Goal: Transaction & Acquisition: Register for event/course

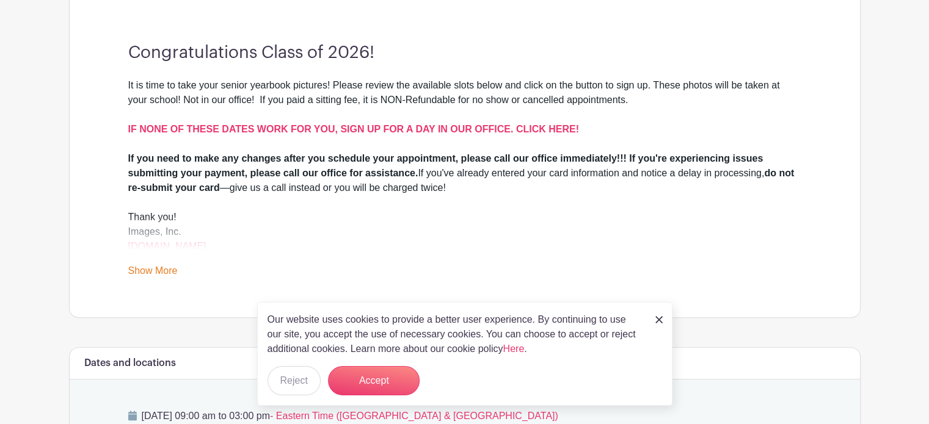
scroll to position [344, 0]
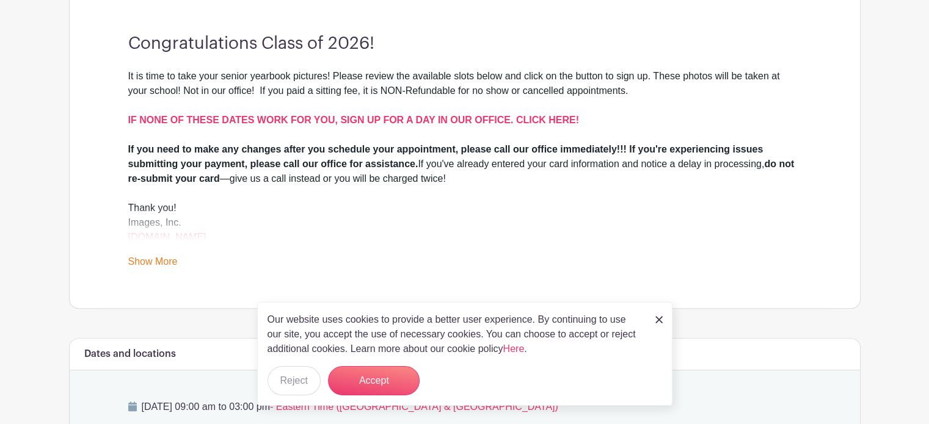
click at [658, 322] on img at bounding box center [658, 319] width 7 height 7
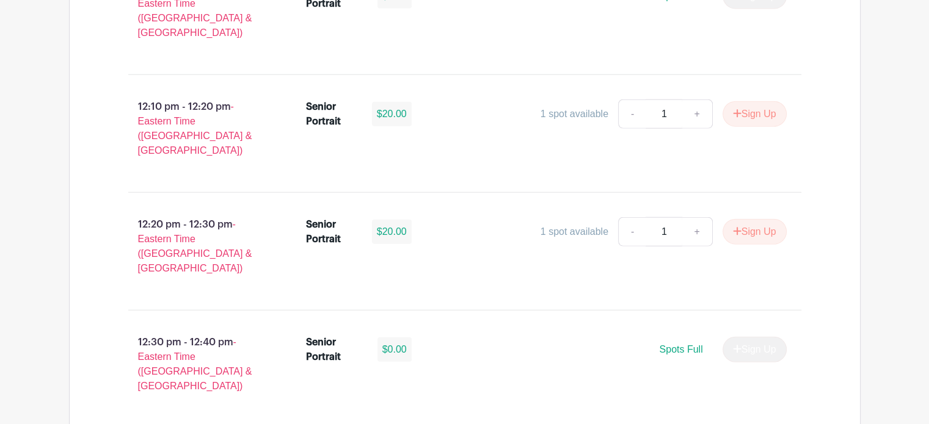
scroll to position [3075, 0]
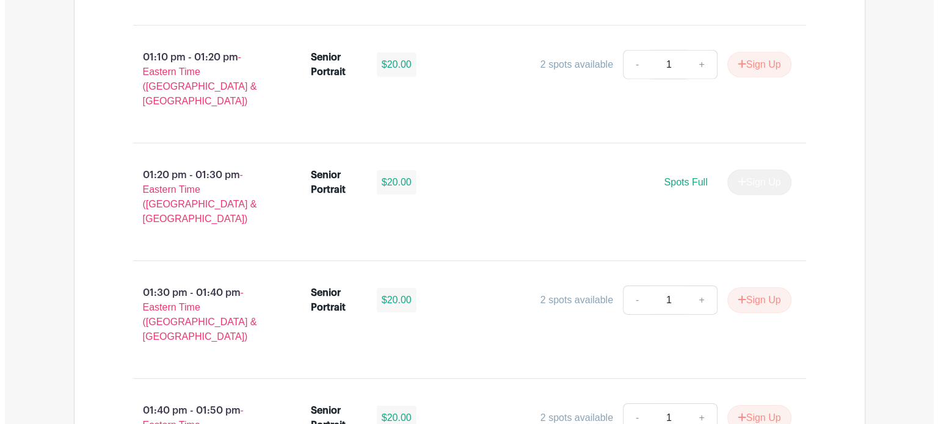
scroll to position [3831, 0]
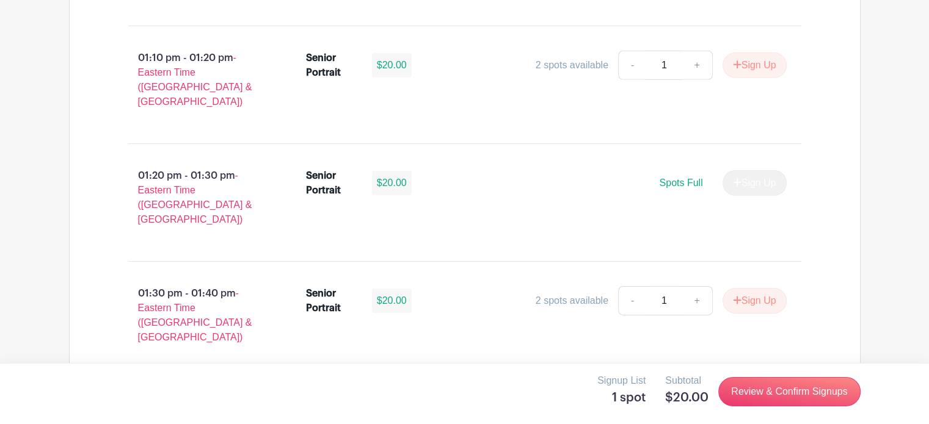
click at [818, 388] on link "Review & Confirm Signups" at bounding box center [789, 391] width 142 height 29
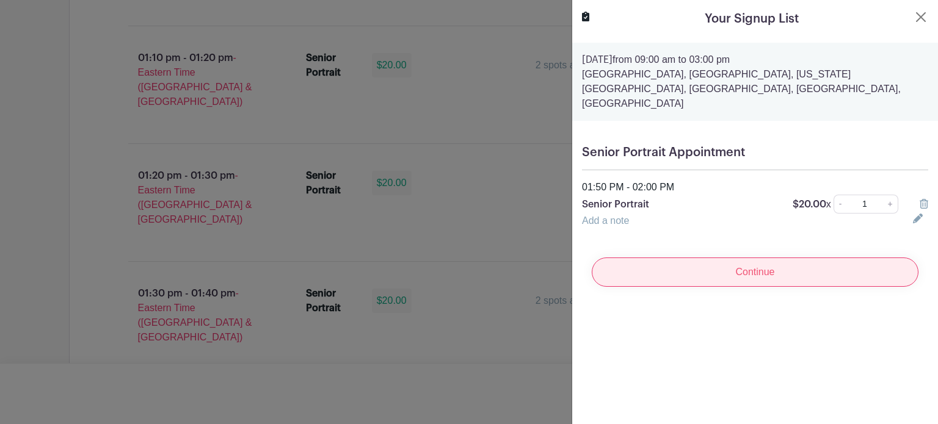
click at [871, 258] on input "Continue" at bounding box center [755, 272] width 327 height 29
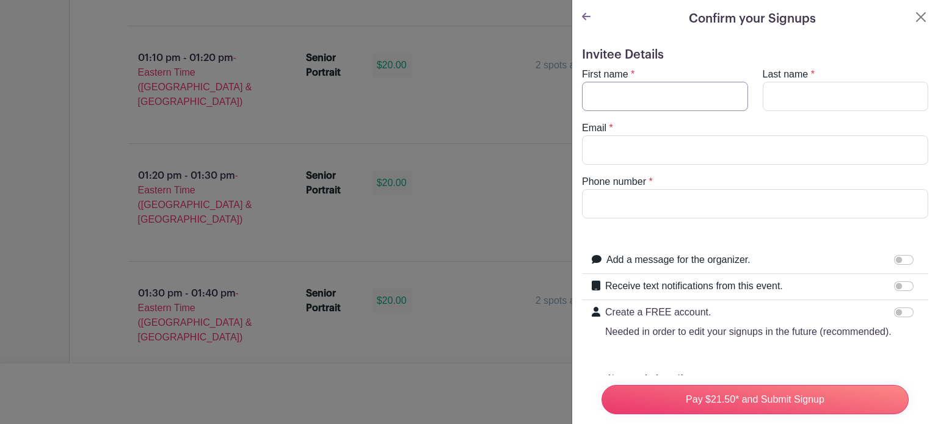
click at [674, 92] on input "First name" at bounding box center [665, 96] width 166 height 29
type input "[GEOGRAPHIC_DATA]"
click at [846, 93] on input "Last name" at bounding box center [846, 94] width 166 height 29
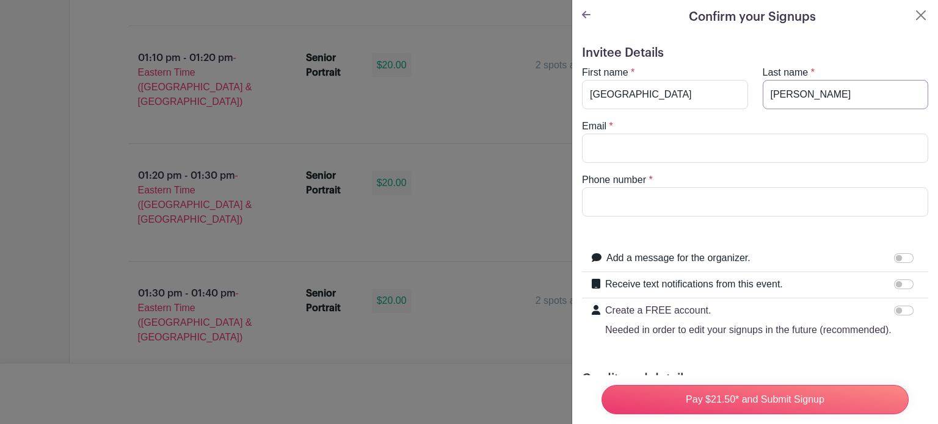
type input "[PERSON_NAME]"
click at [671, 141] on input "Email" at bounding box center [755, 148] width 346 height 29
type input "[EMAIL_ADDRESS][DOMAIN_NAME]"
click at [802, 203] on input "Phone number" at bounding box center [755, 201] width 346 height 29
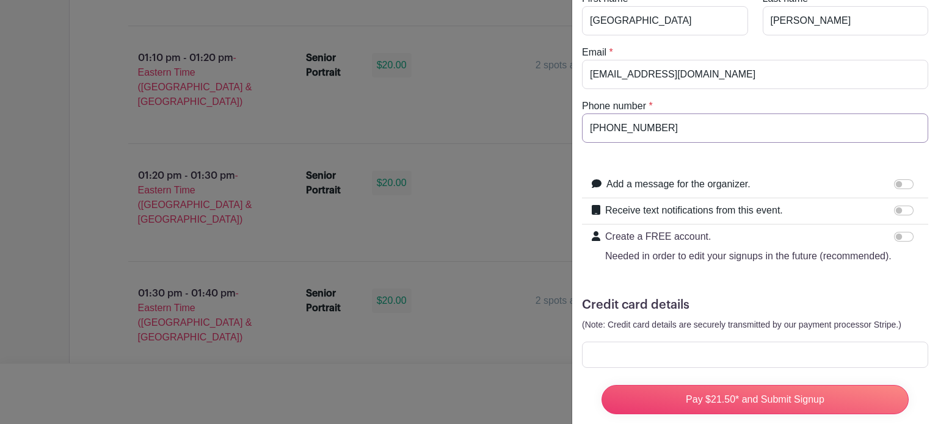
scroll to position [88, 0]
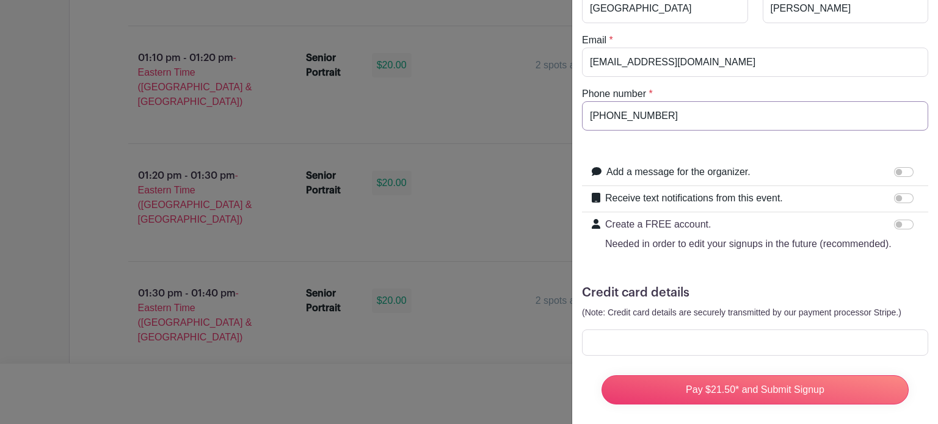
type input "[PHONE_NUMBER]"
click at [901, 198] on input "Receive text notifications from this event." at bounding box center [904, 199] width 20 height 10
checkbox input "true"
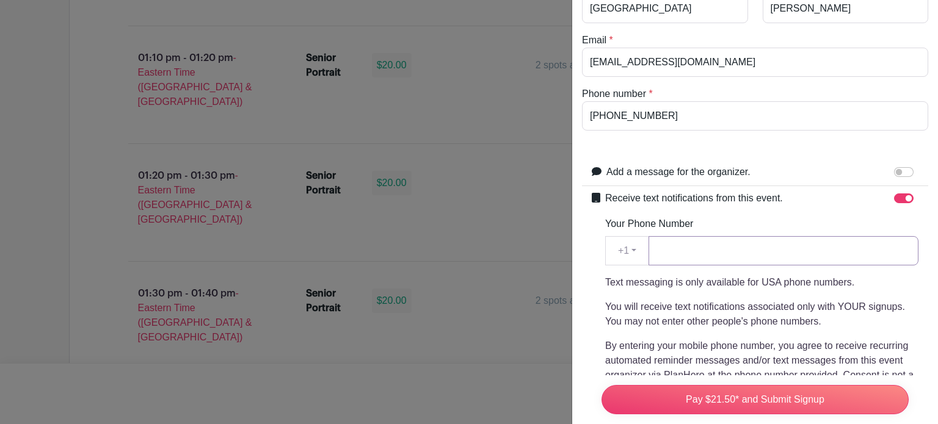
click at [780, 253] on input "Your Phone Number" at bounding box center [784, 250] width 270 height 29
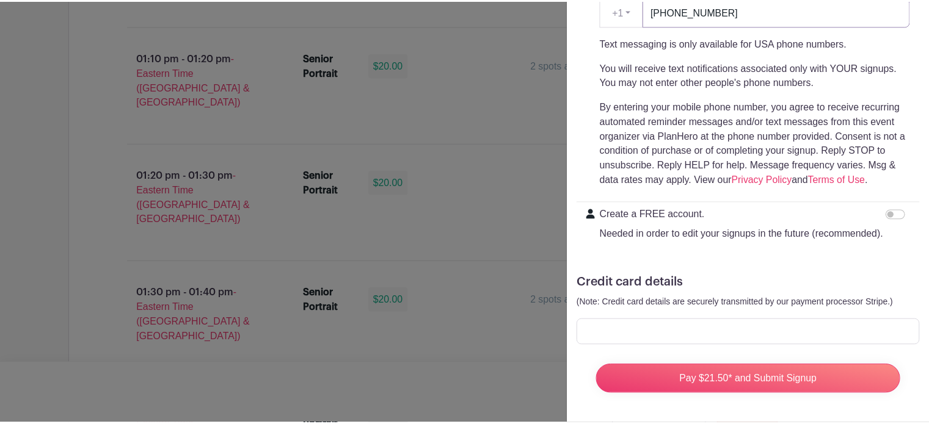
scroll to position [349, 0]
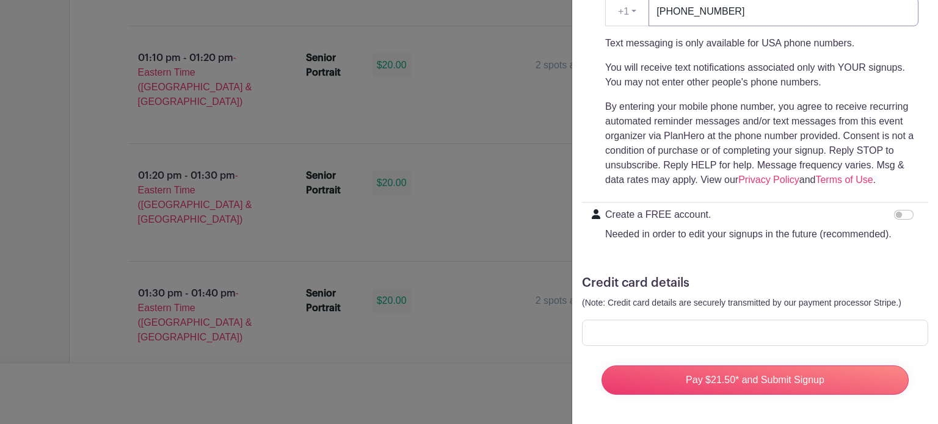
type input "[PHONE_NUMBER]"
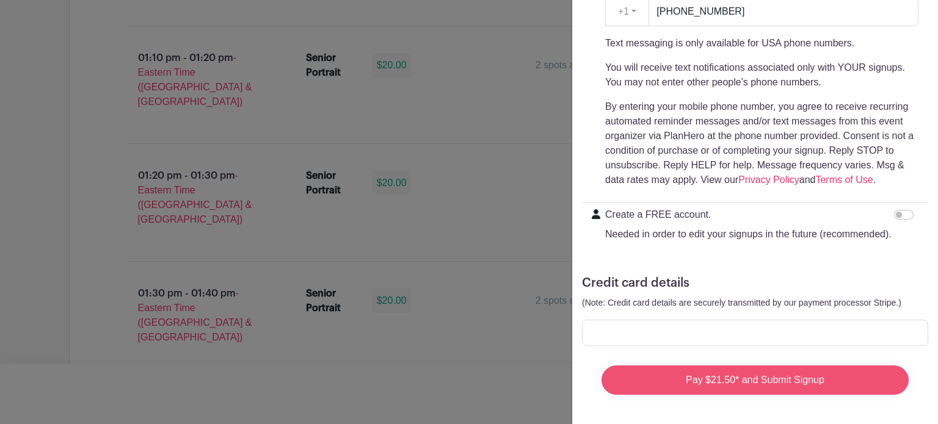
click at [769, 368] on input "Pay $21.50* and Submit Signup" at bounding box center [755, 380] width 307 height 29
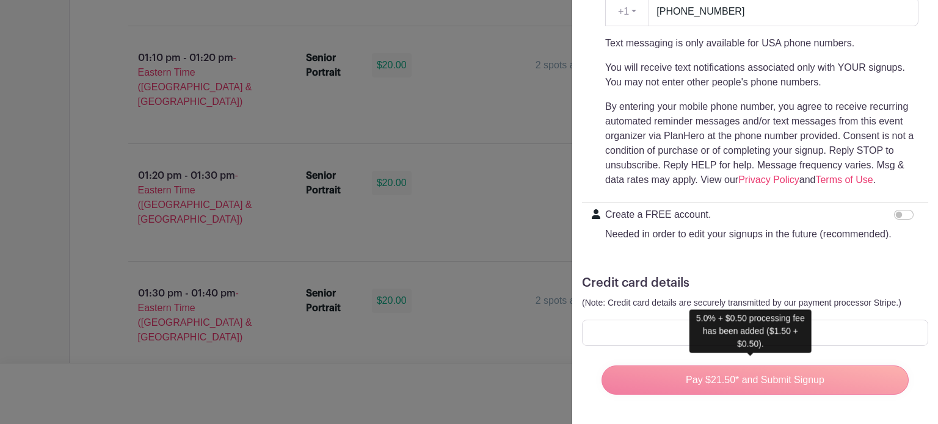
click at [872, 376] on div "Pay $21.50* and Submit Signup" at bounding box center [755, 380] width 327 height 49
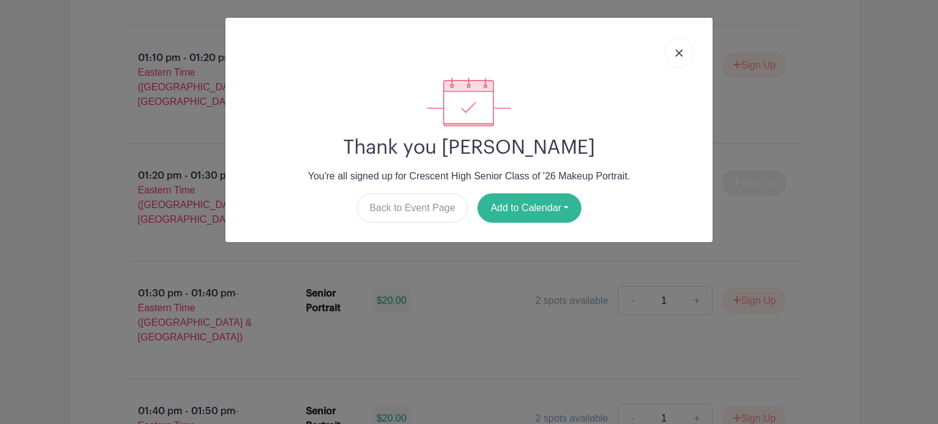
click at [550, 208] on button "Add to Calendar" at bounding box center [530, 208] width 104 height 29
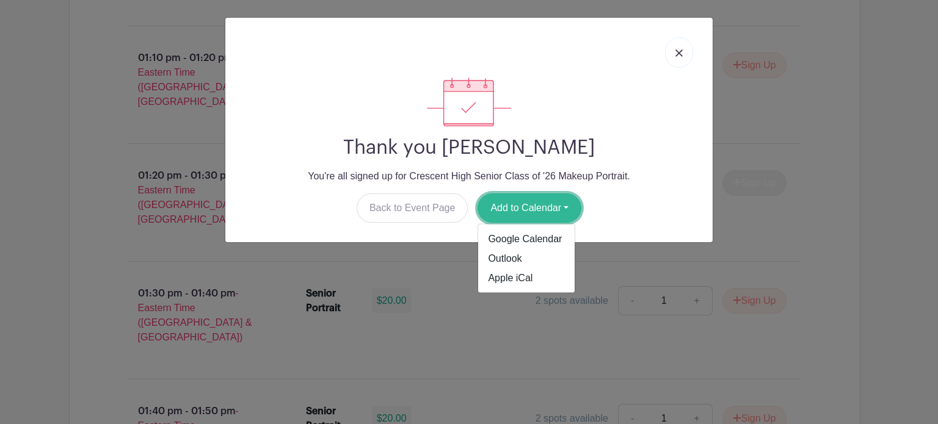
click at [525, 242] on link "Google Calendar" at bounding box center [526, 240] width 96 height 20
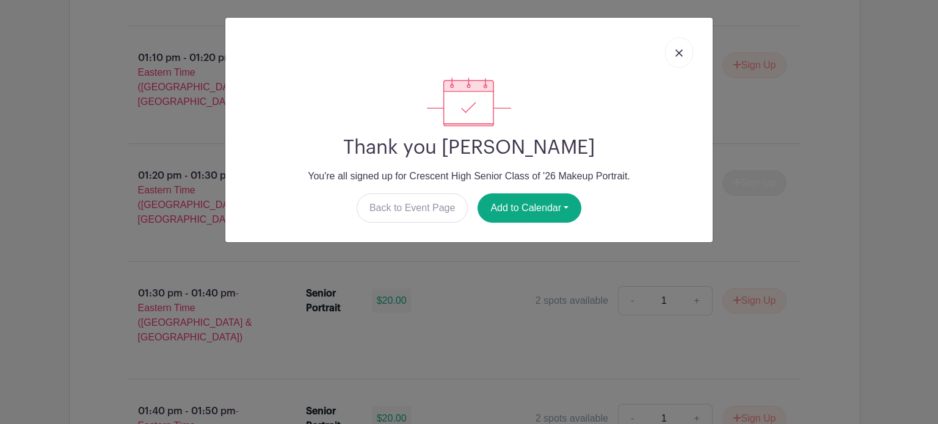
click at [689, 55] on link at bounding box center [679, 52] width 28 height 31
